Goal: Information Seeking & Learning: Learn about a topic

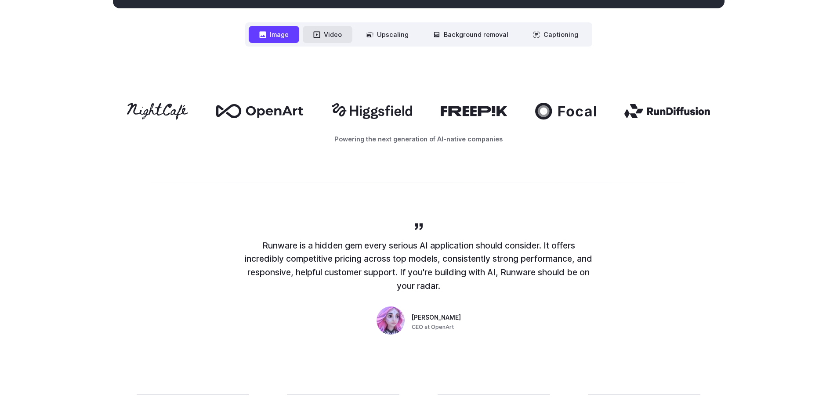
scroll to position [483, 0]
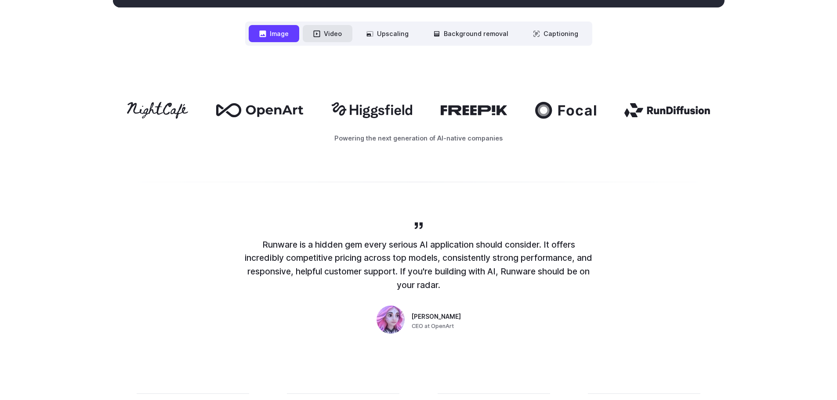
click at [329, 35] on button "Video" at bounding box center [328, 33] width 50 height 17
click at [370, 31] on icon at bounding box center [369, 33] width 7 height 7
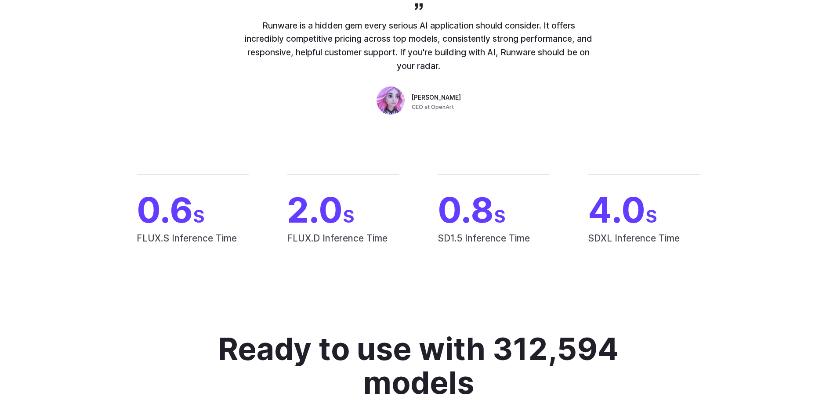
scroll to position [702, 0]
click at [444, 109] on span "CEO at OpenArt" at bounding box center [433, 106] width 42 height 9
copy span "OpenArt"
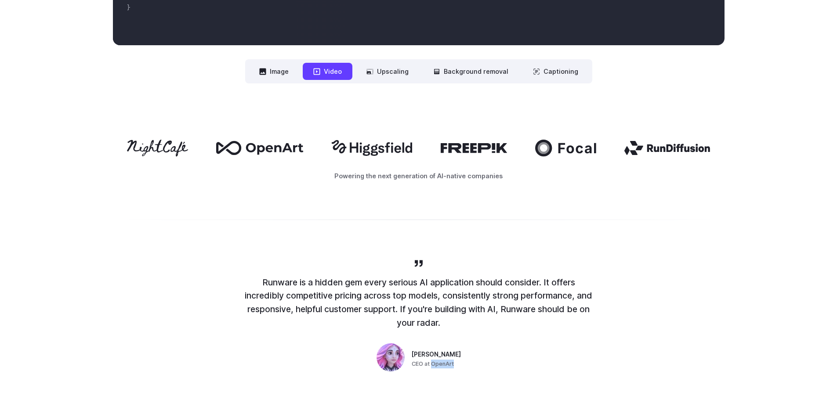
scroll to position [445, 0]
drag, startPoint x: 98, startPoint y: 139, endPoint x: 192, endPoint y: 147, distance: 93.9
click at [192, 147] on div "Powering the next generation of AI-native companies" at bounding box center [418, 160] width 837 height 97
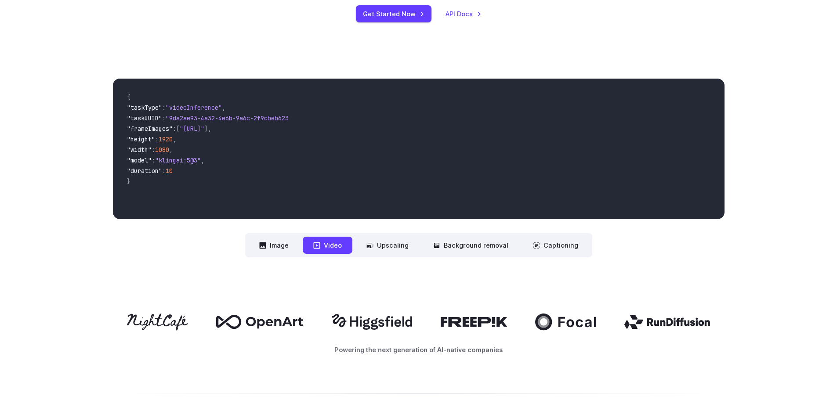
scroll to position [271, 0]
click at [261, 256] on nav "**********" at bounding box center [418, 246] width 347 height 24
click at [277, 249] on button "Image" at bounding box center [274, 245] width 51 height 17
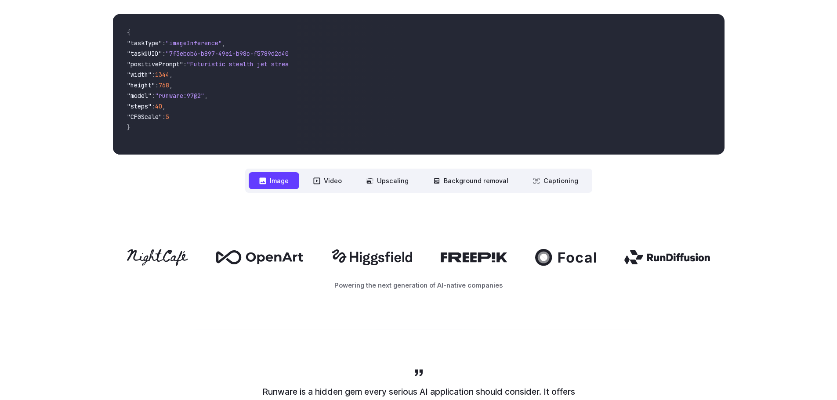
scroll to position [336, 0]
